Goal: Task Accomplishment & Management: Complete application form

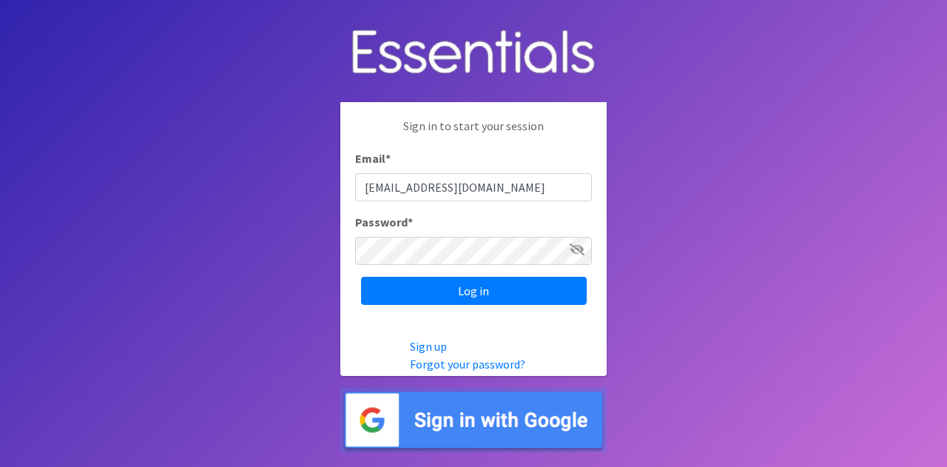
click at [580, 251] on icon at bounding box center [577, 249] width 15 height 12
click at [361, 277] on input "Log in" at bounding box center [474, 291] width 226 height 28
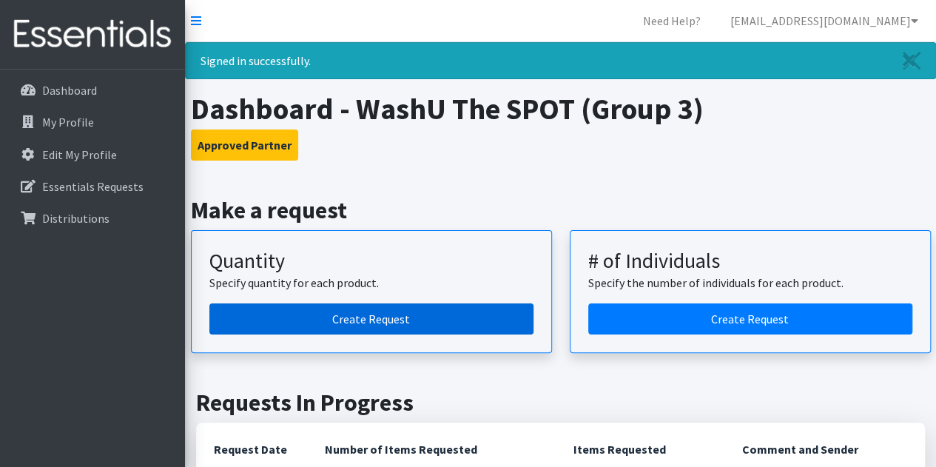
click at [377, 323] on link "Create Request" at bounding box center [371, 318] width 324 height 31
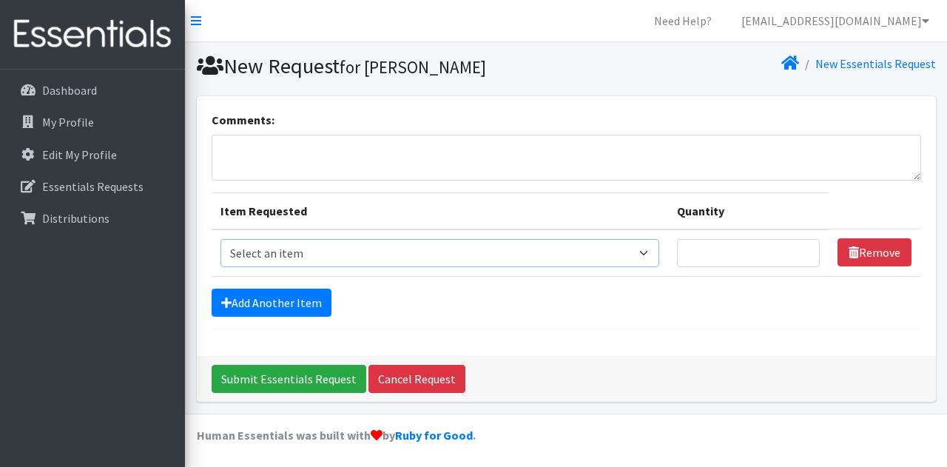
click at [645, 257] on select "Select an item Period Supplies: Mixed Kits (order by bag) Applicator-free tampo…" at bounding box center [439, 253] width 439 height 28
select select "8798"
click at [220, 239] on select "Select an item Period Supplies: Mixed Kits (order by bag) Applicator-free tampo…" at bounding box center [439, 253] width 439 height 28
click at [328, 147] on textarea "Comments:" at bounding box center [566, 158] width 709 height 46
type textarea "C3 Pickup"
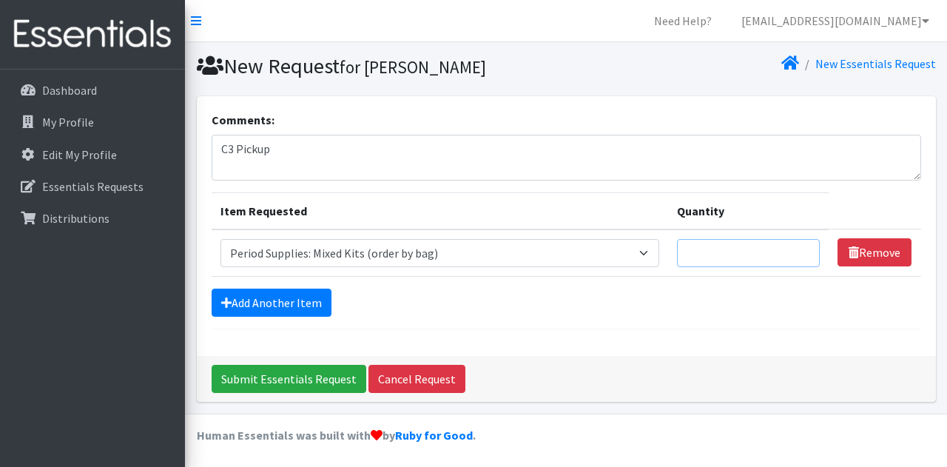
click at [795, 254] on input "Quantity" at bounding box center [748, 253] width 143 height 28
type input "1"
click at [801, 249] on input "1" at bounding box center [748, 253] width 143 height 28
click at [799, 299] on div "Add Another Item" at bounding box center [566, 302] width 709 height 28
click at [298, 376] on input "Submit Essentials Request" at bounding box center [289, 379] width 155 height 28
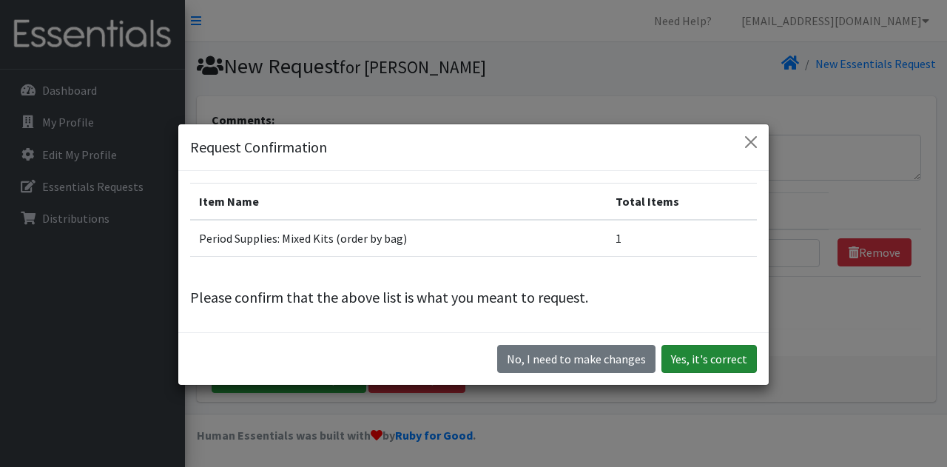
click at [710, 359] on button "Yes, it's correct" at bounding box center [708, 359] width 95 height 28
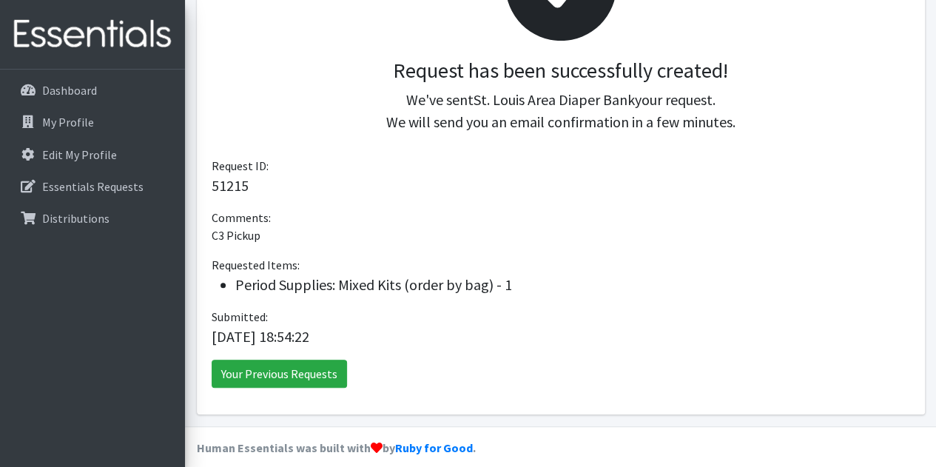
scroll to position [296, 0]
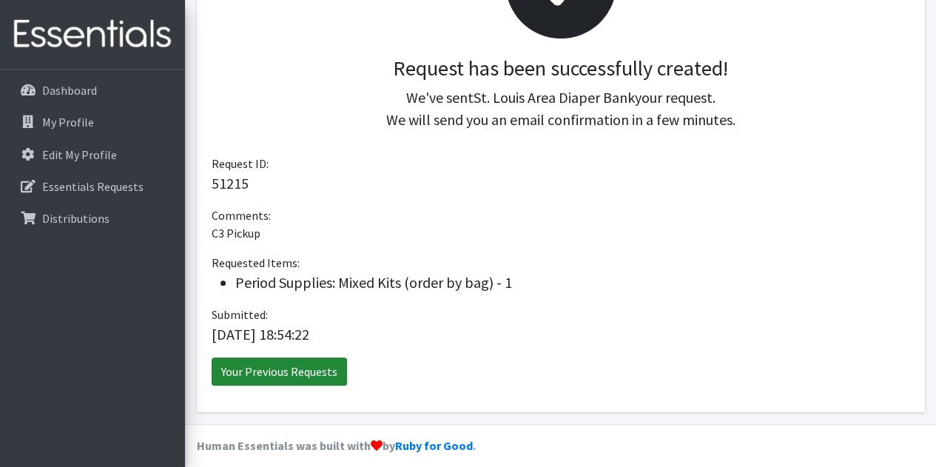
click at [277, 374] on link "Your Previous Requests" at bounding box center [279, 371] width 135 height 28
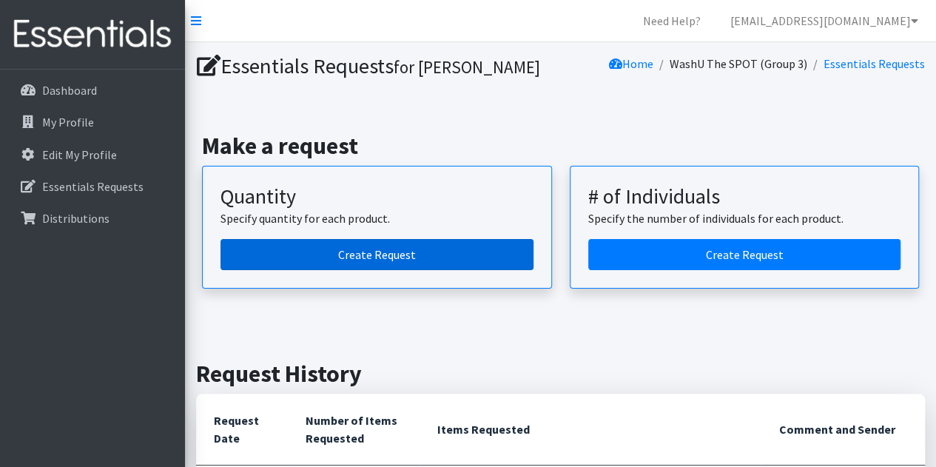
click at [442, 249] on link "Create Request" at bounding box center [376, 254] width 313 height 31
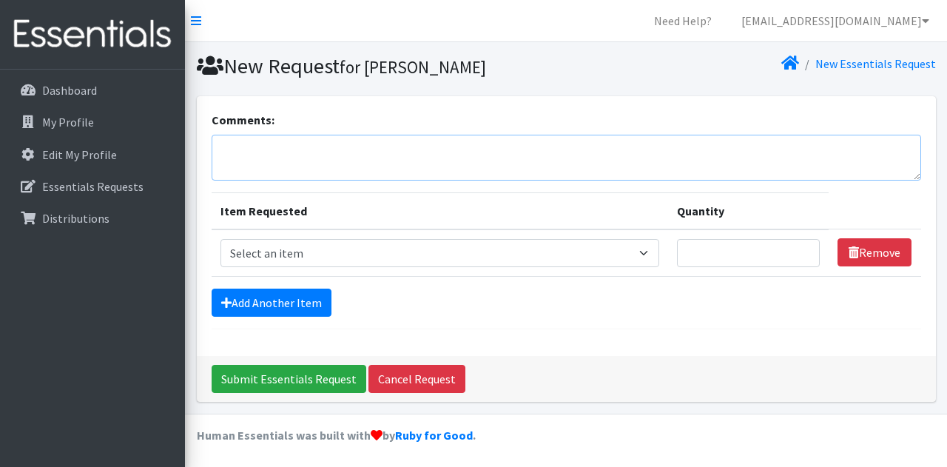
click at [331, 165] on textarea "Comments:" at bounding box center [566, 158] width 709 height 46
type textarea "SPOT pickup"
drag, startPoint x: 436, startPoint y: 258, endPoint x: 433, endPoint y: 250, distance: 8.7
click at [436, 258] on select "Select an item Period Supplies: Mixed Kits (order by bag) Applicator-free tampo…" at bounding box center [439, 253] width 439 height 28
select select "8796"
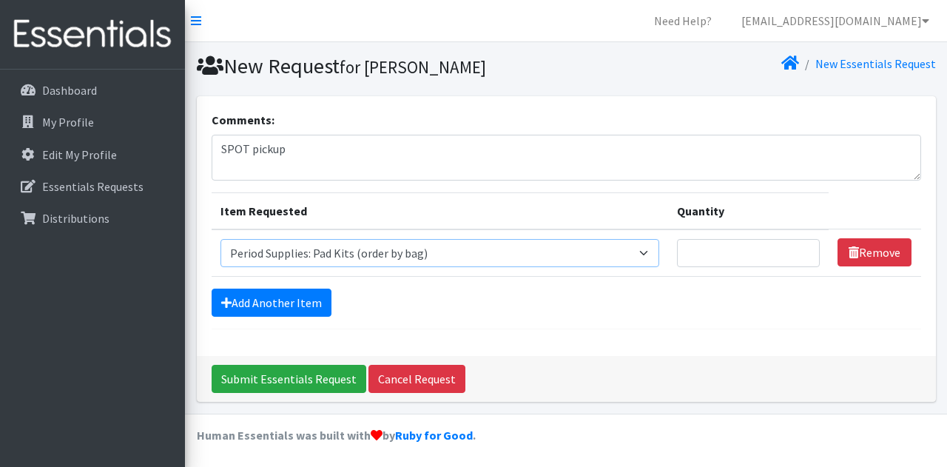
click at [220, 239] on select "Select an item Period Supplies: Mixed Kits (order by bag) Applicator-free tampo…" at bounding box center [439, 253] width 439 height 28
click at [768, 233] on td "Quantity" at bounding box center [748, 252] width 161 height 47
type input "1"
click at [250, 303] on link "Add Another Item" at bounding box center [272, 302] width 120 height 28
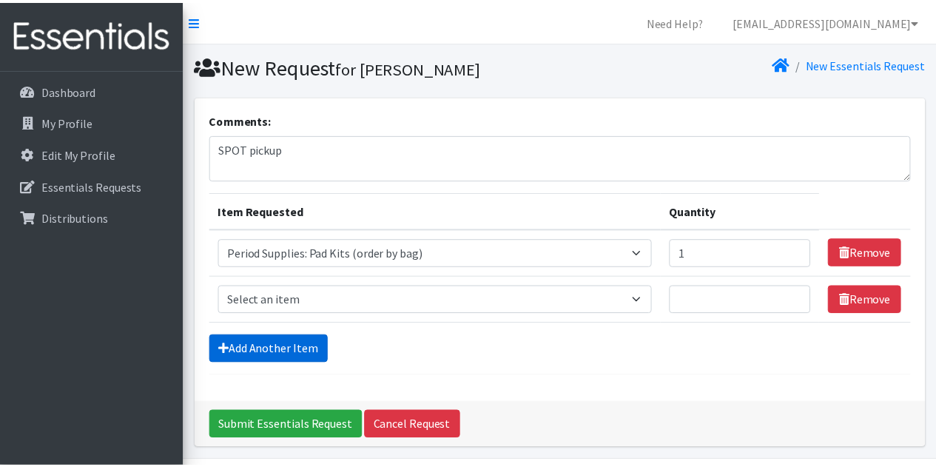
scroll to position [46, 0]
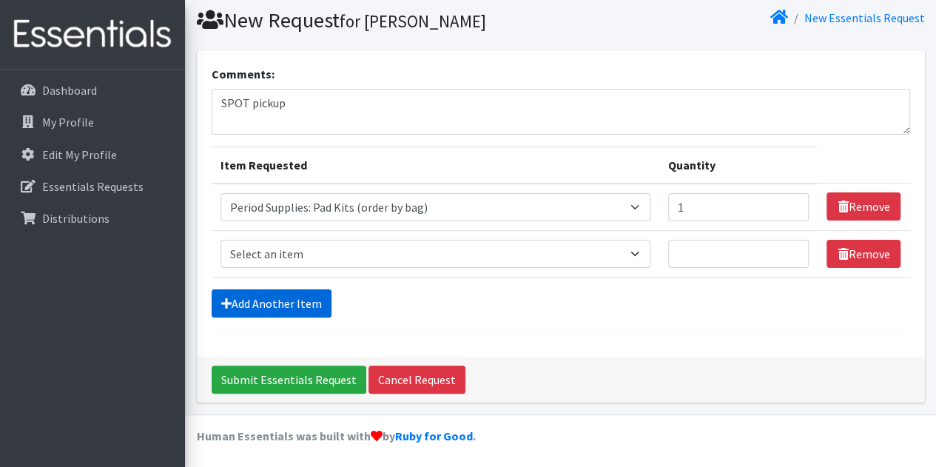
click at [263, 306] on link "Add Another Item" at bounding box center [272, 303] width 120 height 28
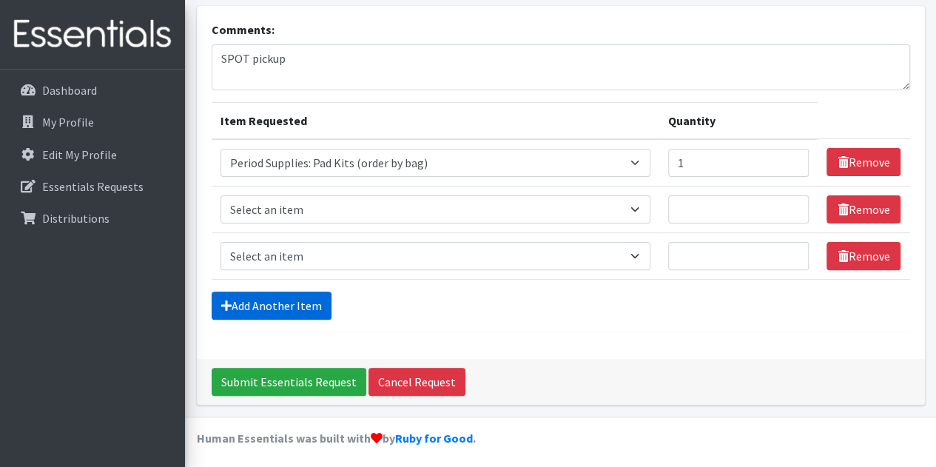
scroll to position [92, 0]
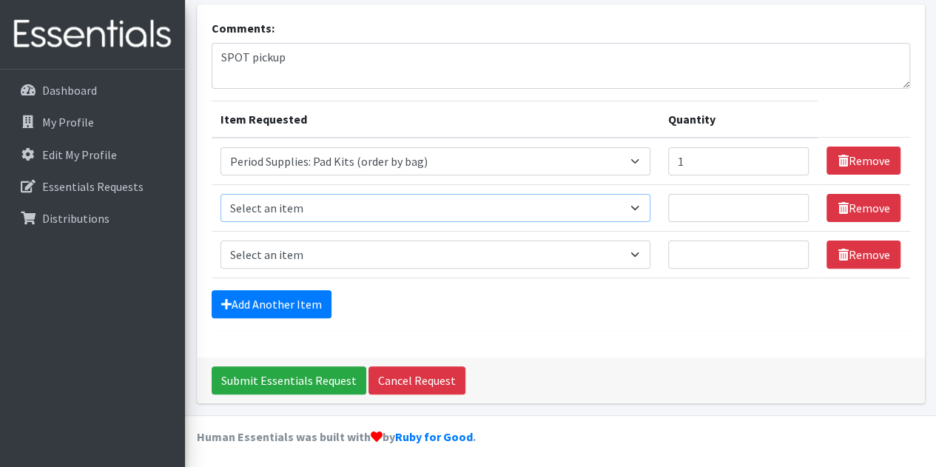
click at [639, 210] on select "Select an item Period Supplies: Mixed Kits (order by bag) Applicator-free tampo…" at bounding box center [435, 208] width 430 height 28
select select "8797"
click at [220, 194] on select "Select an item Period Supplies: Mixed Kits (order by bag) Applicator-free tampo…" at bounding box center [435, 208] width 430 height 28
click at [705, 214] on input "Quantity" at bounding box center [738, 208] width 141 height 28
type input "1"
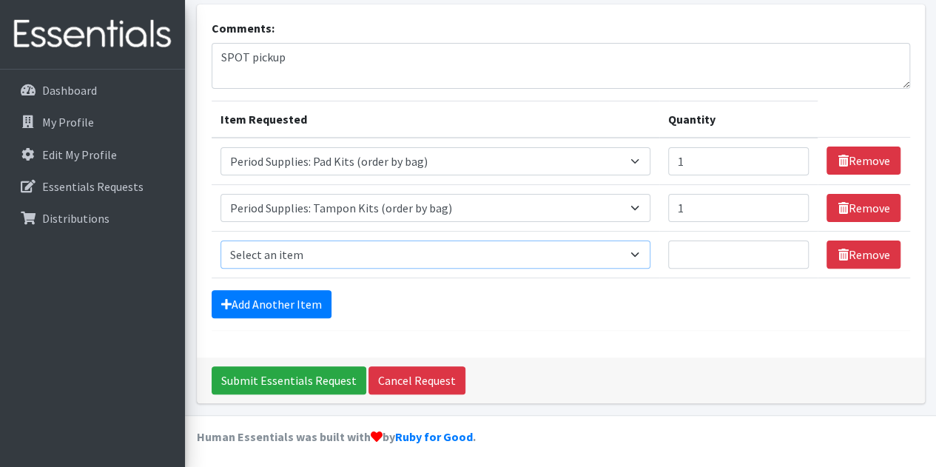
click at [500, 248] on select "Select an item Period Supplies: Mixed Kits (order by bag) Applicator-free tampo…" at bounding box center [435, 254] width 430 height 28
select select "8798"
click at [220, 240] on select "Select an item Period Supplies: Mixed Kits (order by bag) Applicator-free tampo…" at bounding box center [435, 254] width 430 height 28
click at [746, 263] on input "Quantity" at bounding box center [738, 254] width 141 height 28
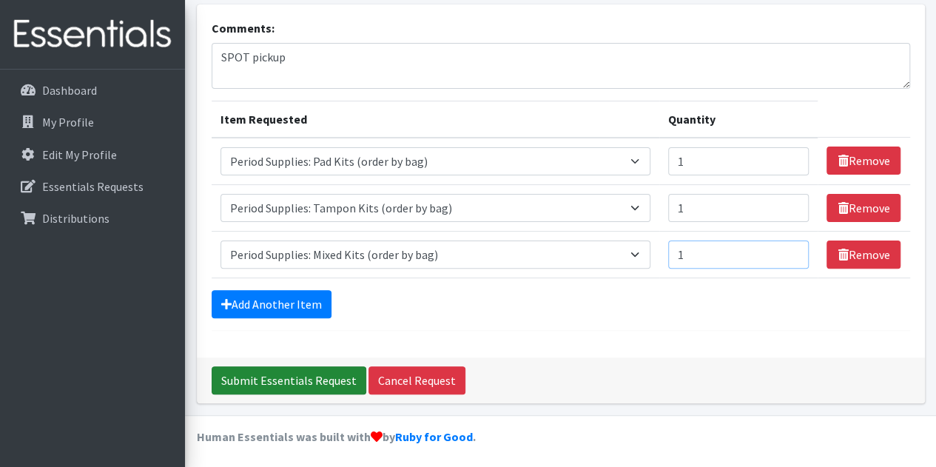
type input "1"
click at [317, 384] on input "Submit Essentials Request" at bounding box center [289, 380] width 155 height 28
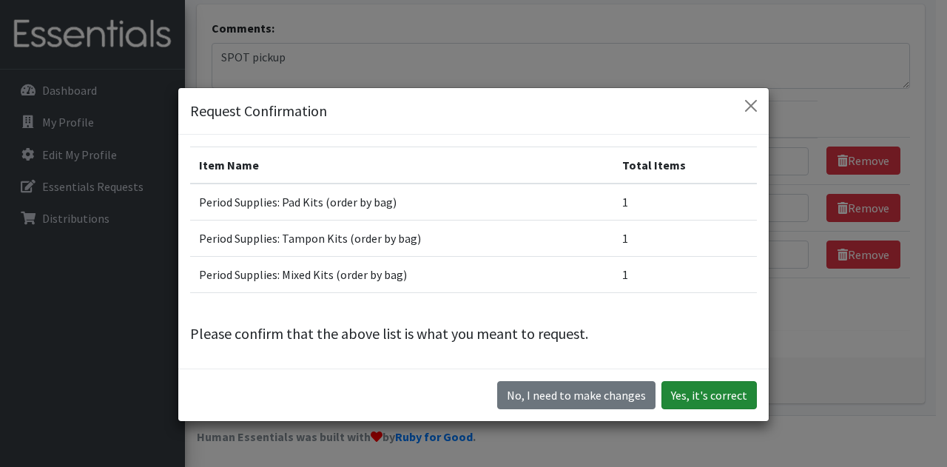
click at [709, 391] on button "Yes, it's correct" at bounding box center [708, 395] width 95 height 28
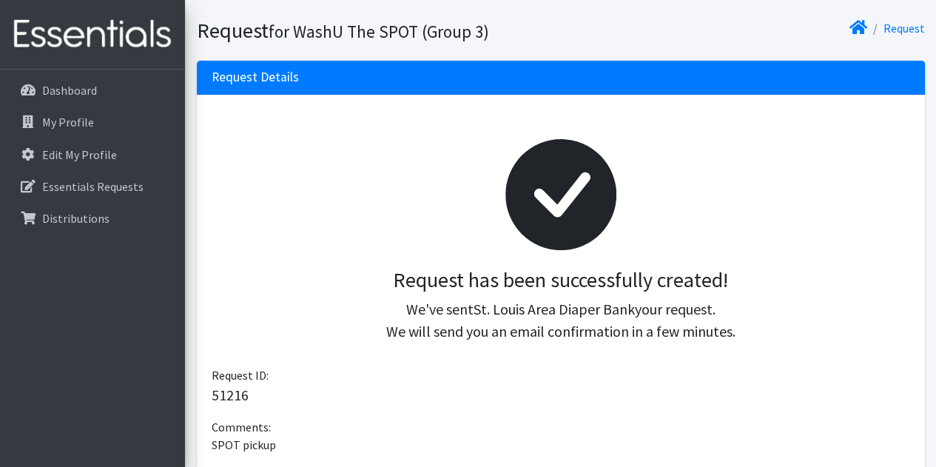
scroll to position [222, 0]
